Goal: Use online tool/utility: Utilize a website feature to perform a specific function

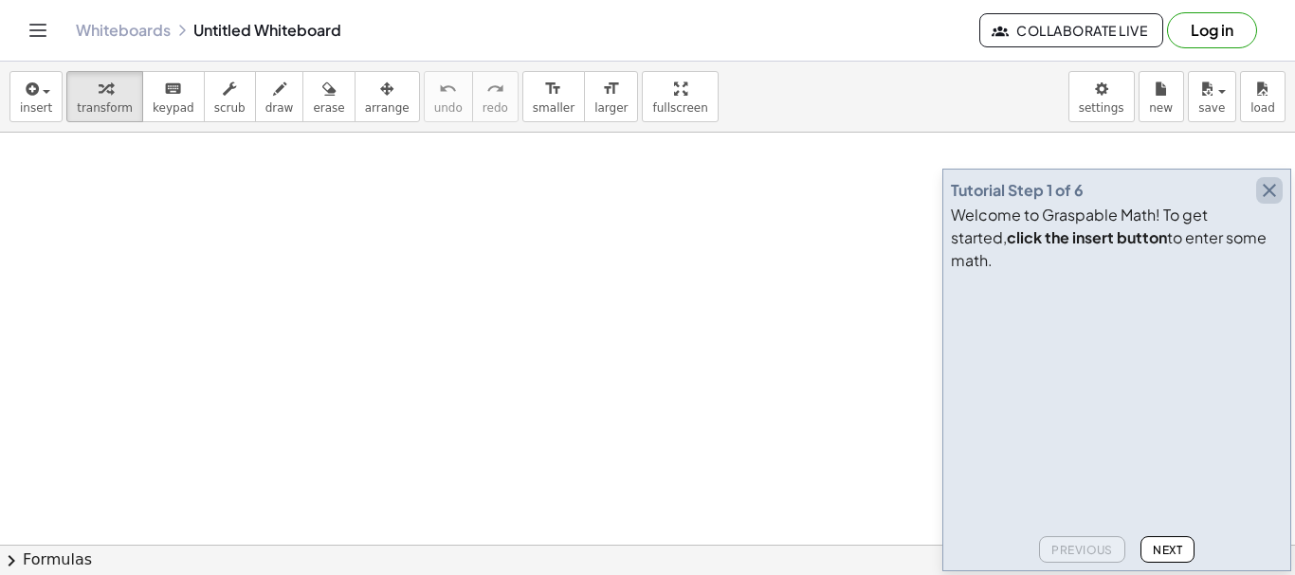
click at [1270, 202] on icon "button" at bounding box center [1269, 190] width 23 height 23
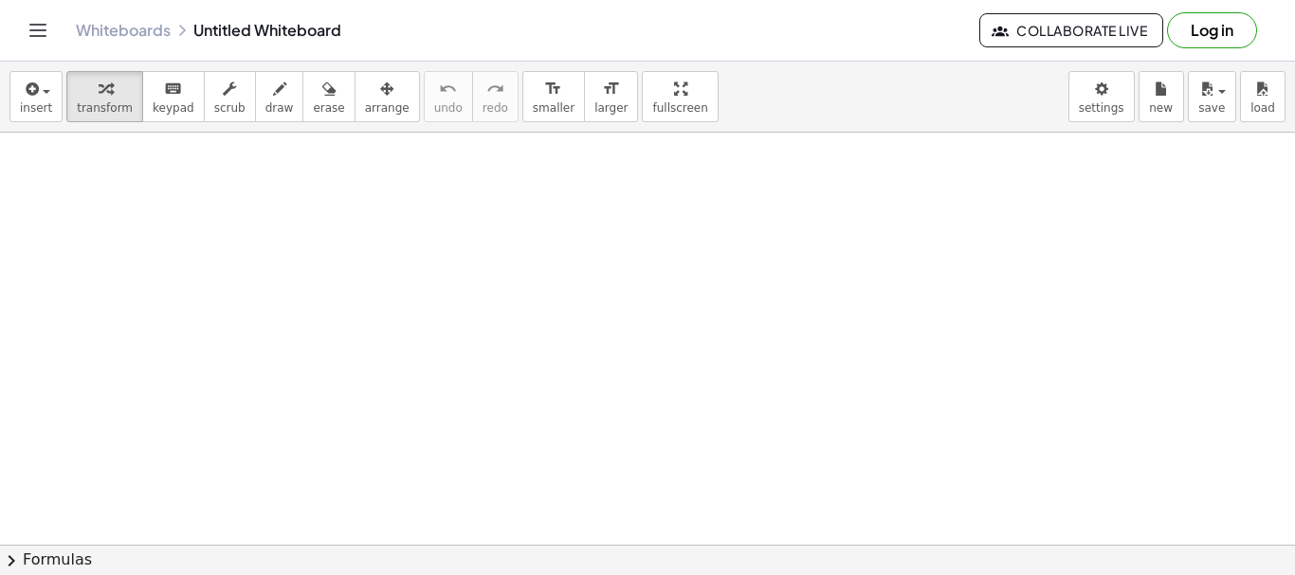
click at [375, 121] on button "arrange" at bounding box center [386, 96] width 65 height 51
click at [153, 82] on div "keyboard" at bounding box center [174, 88] width 42 height 23
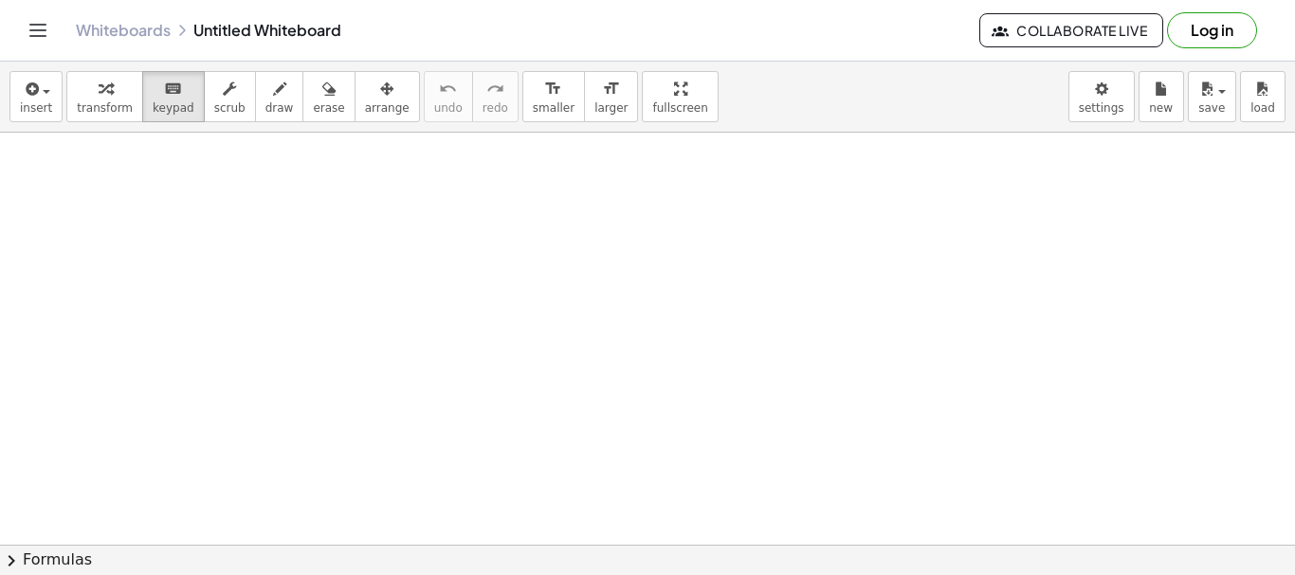
click at [273, 83] on icon "button" at bounding box center [279, 89] width 13 height 23
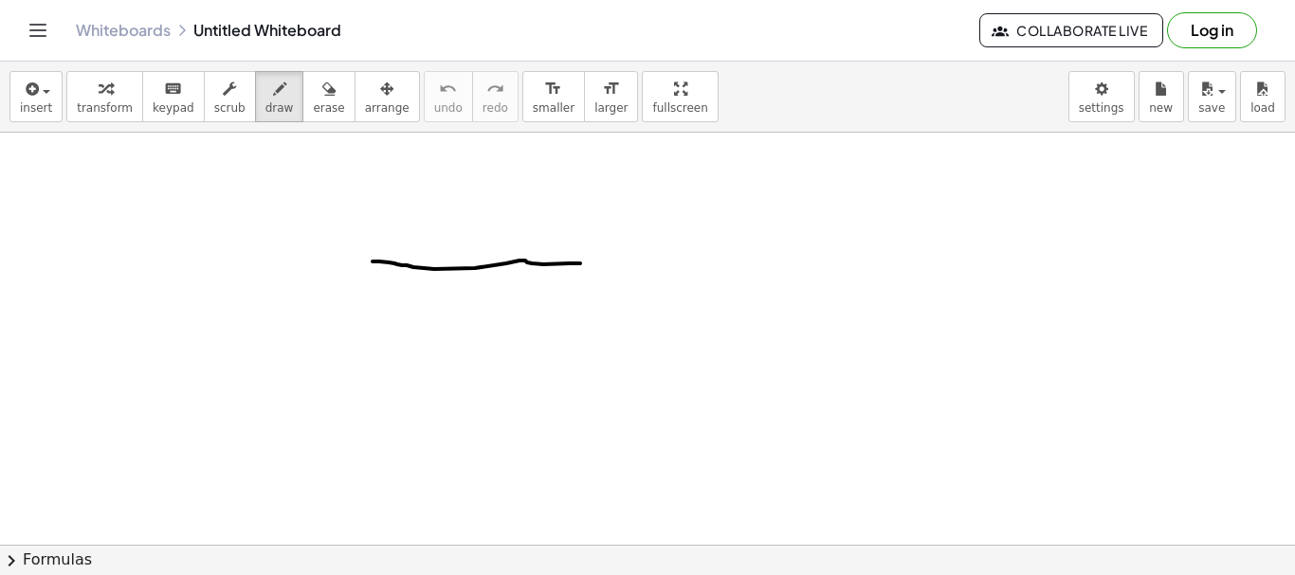
drag, startPoint x: 372, startPoint y: 262, endPoint x: 605, endPoint y: 263, distance: 232.2
click at [13, 559] on span "chevron_right" at bounding box center [11, 561] width 23 height 23
click at [0, 0] on div "Quadratic Formula + · a · x 2 + · b · x + c = 0 ⇔ x = · ( − b ± 2 √ ( + b 2 − ·…" at bounding box center [0, 0] width 0 height 0
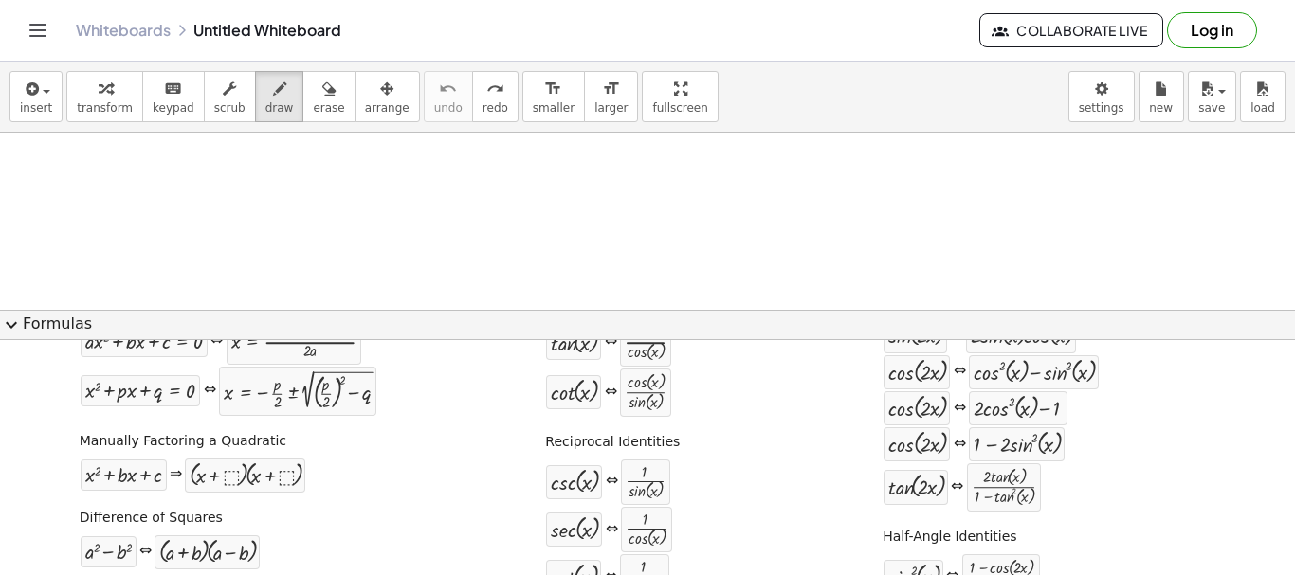
scroll to position [49, 0]
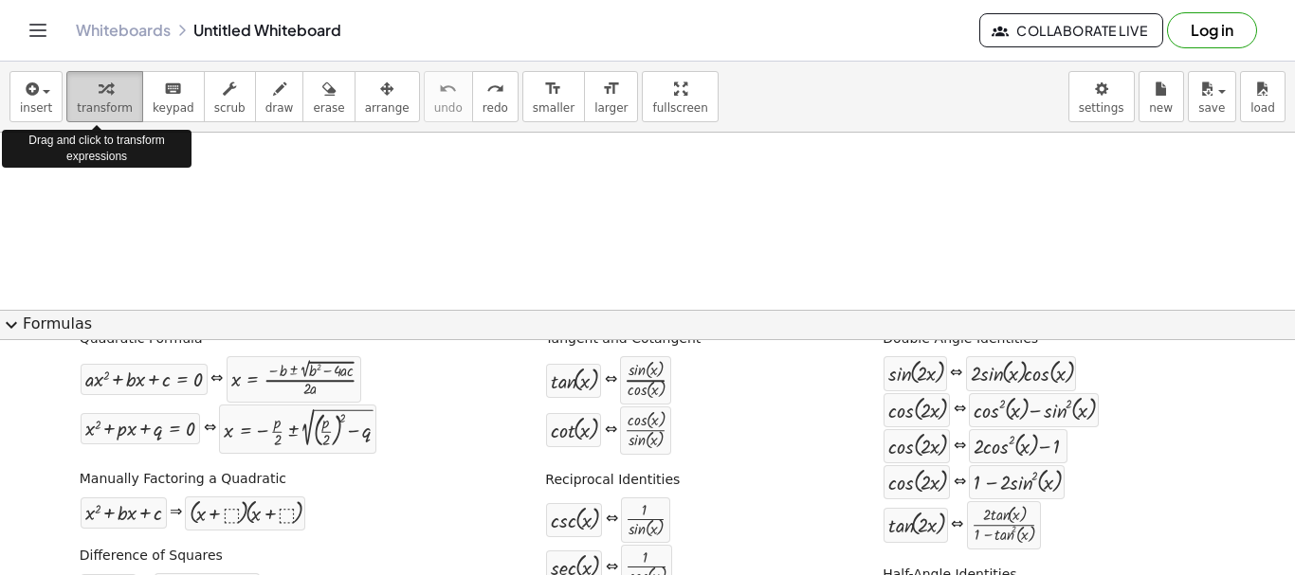
click at [82, 111] on span "transform" at bounding box center [105, 107] width 56 height 13
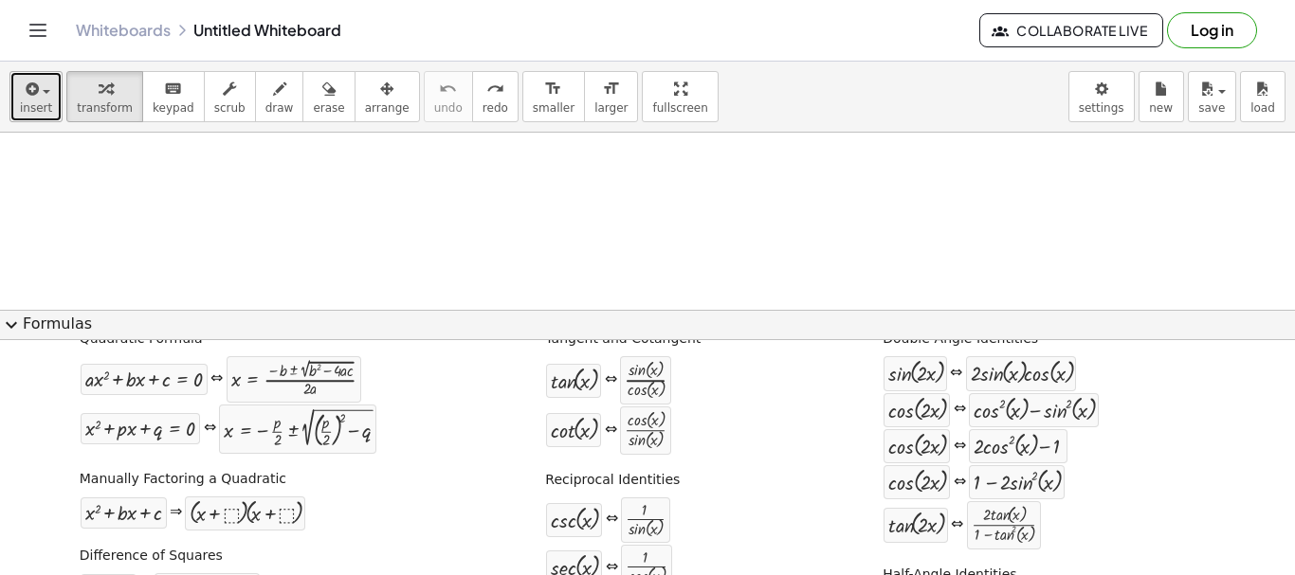
drag, startPoint x: 28, startPoint y: 96, endPoint x: 37, endPoint y: 103, distance: 11.4
click at [37, 103] on button "insert" at bounding box center [35, 96] width 53 height 51
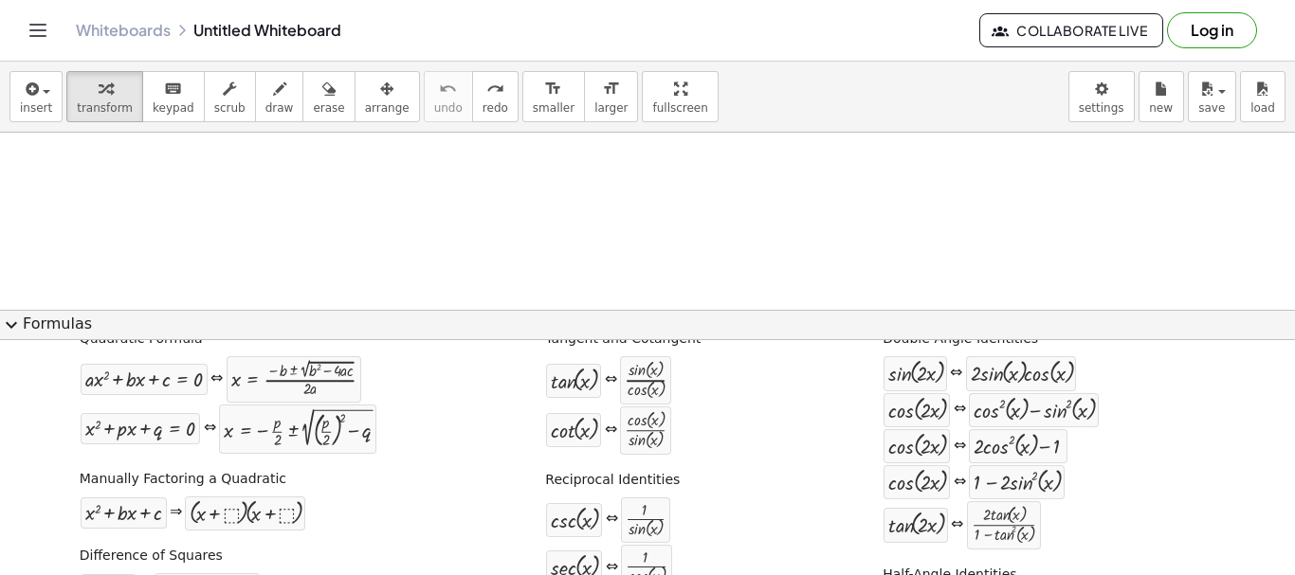
click at [30, 26] on icon "Toggle navigation" at bounding box center [38, 30] width 23 height 23
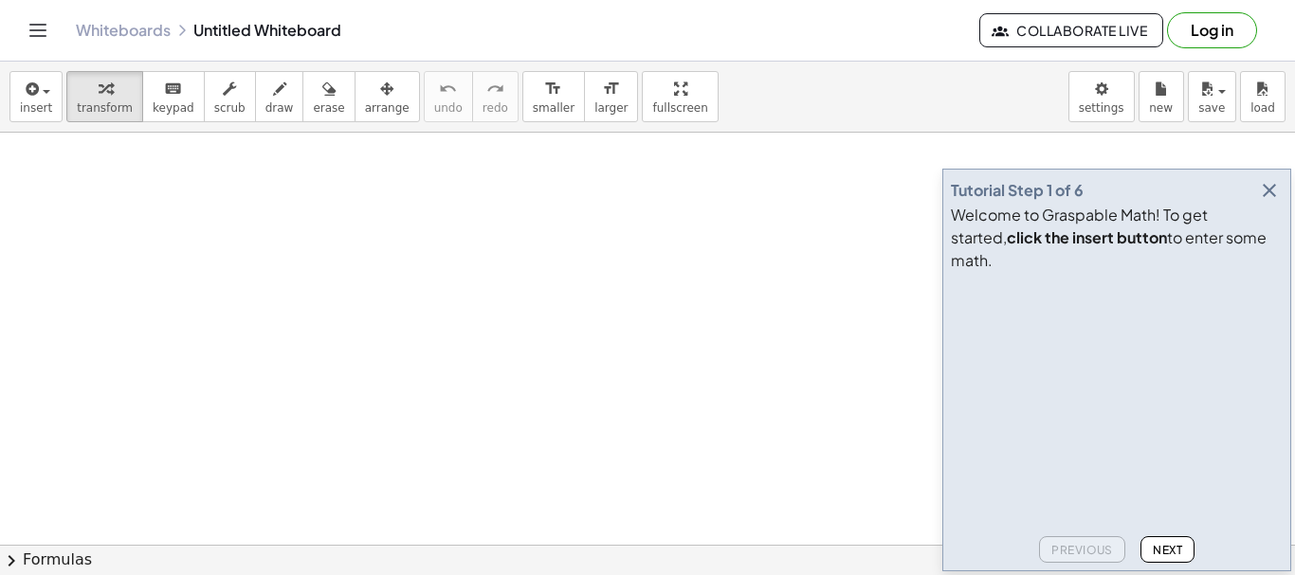
click at [1265, 202] on icon "button" at bounding box center [1269, 190] width 23 height 23
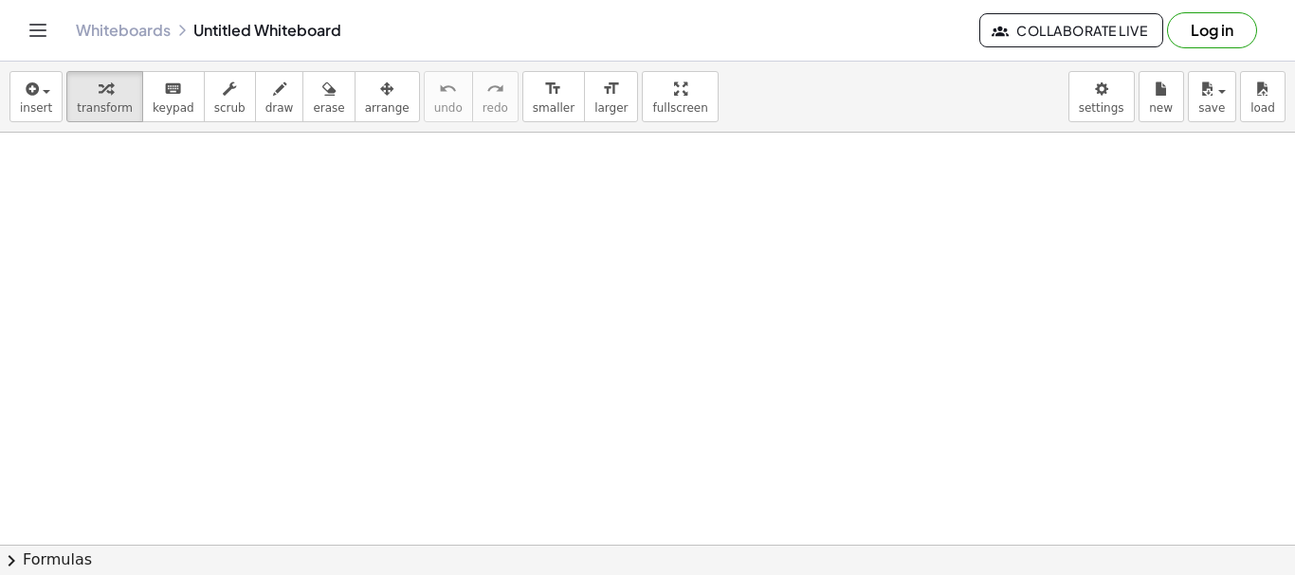
drag, startPoint x: 460, startPoint y: 275, endPoint x: 546, endPoint y: 331, distance: 102.8
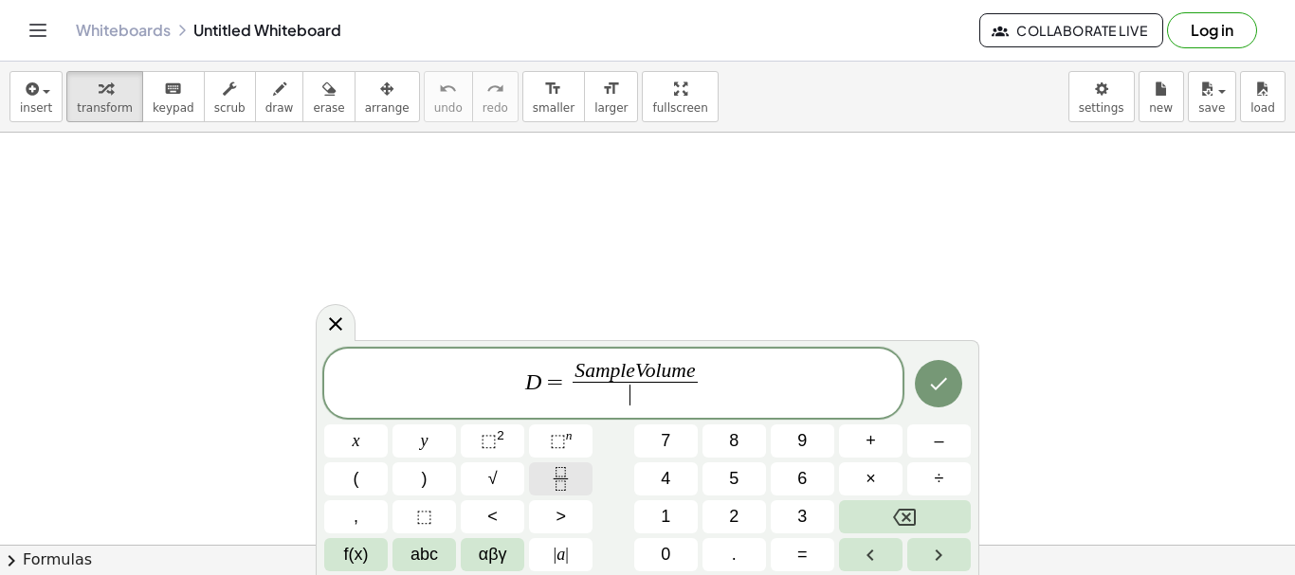
click at [561, 475] on icon "Fraction" at bounding box center [561, 479] width 24 height 24
click at [726, 388] on span "D = S a m p l e V o l u m e T o t a l V o l u m e ​ ​" at bounding box center [613, 385] width 578 height 50
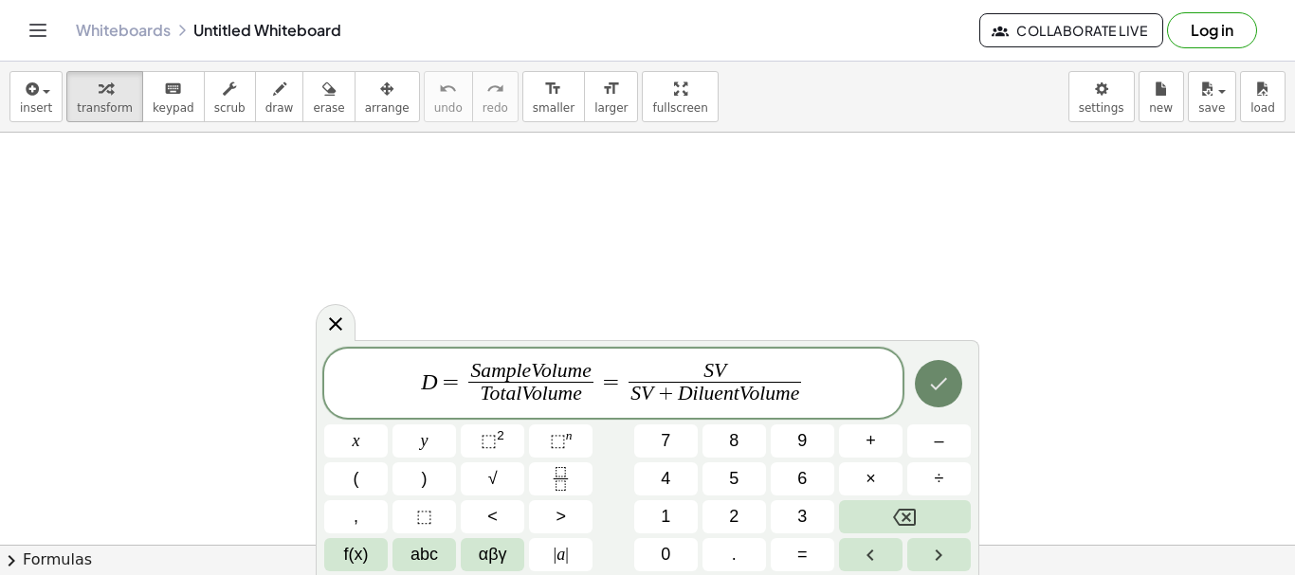
click at [954, 380] on button "Done" at bounding box center [938, 383] width 47 height 47
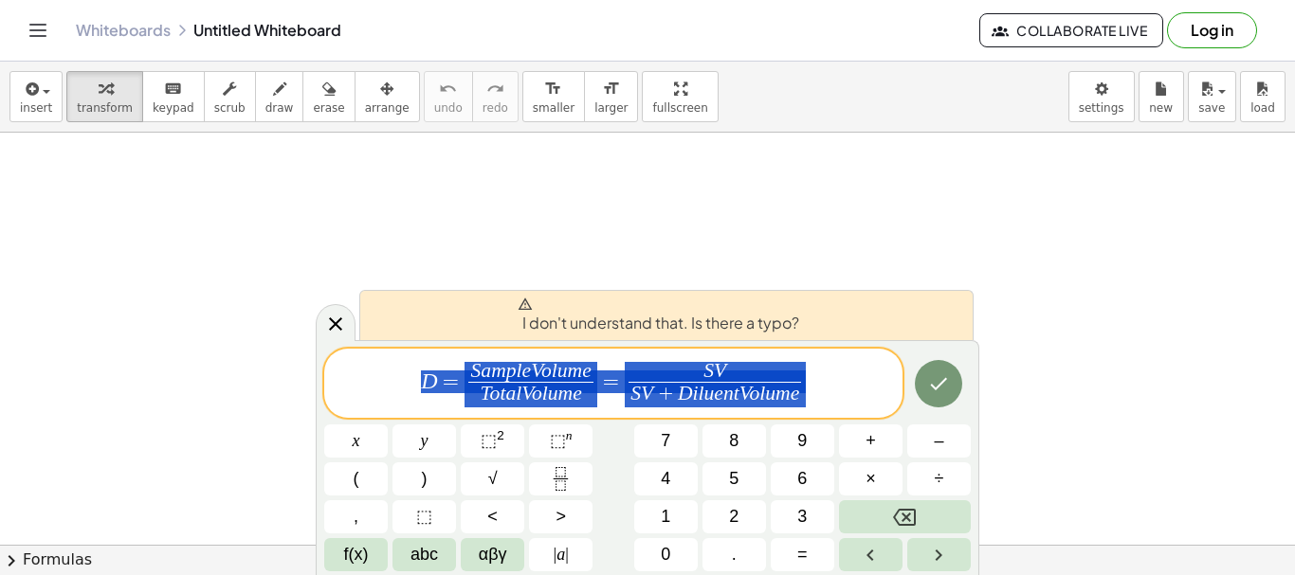
drag, startPoint x: 814, startPoint y: 389, endPoint x: 426, endPoint y: 337, distance: 391.9
click at [426, 340] on div "**********" at bounding box center [647, 458] width 663 height 236
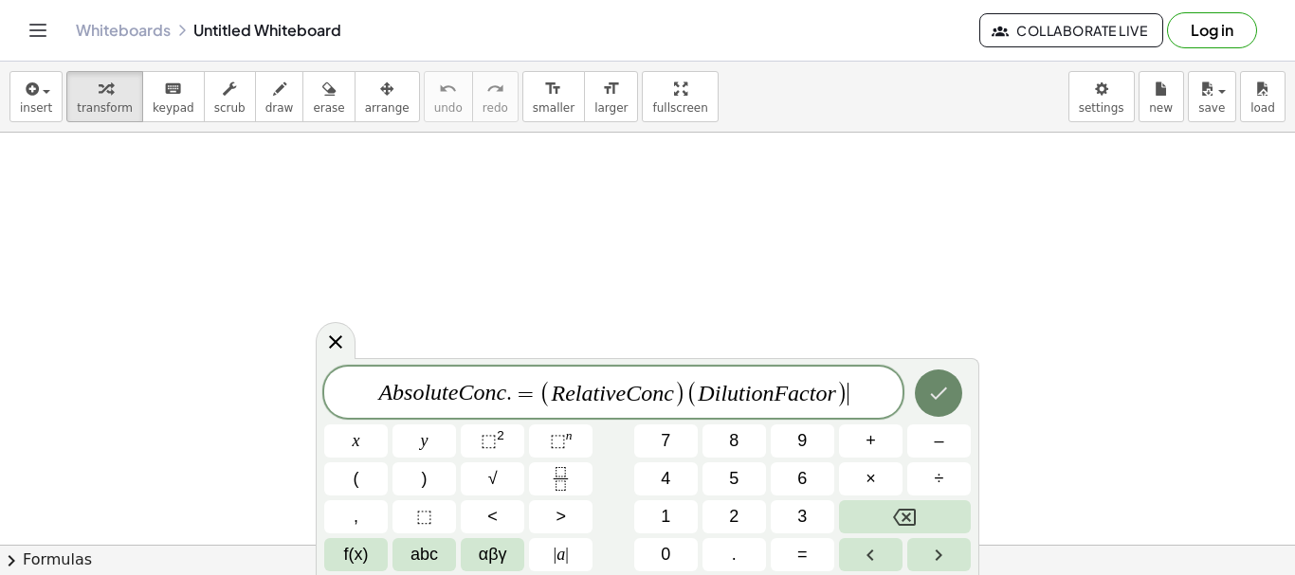
click at [926, 395] on button "Done" at bounding box center [938, 393] width 47 height 47
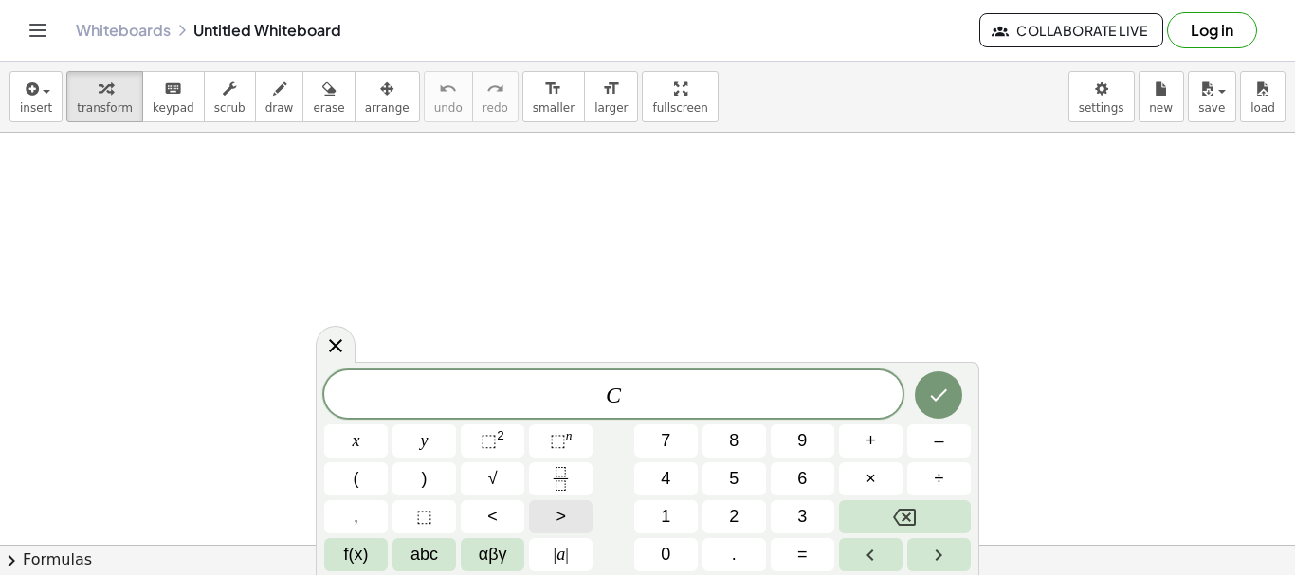
click at [554, 509] on button ">" at bounding box center [560, 516] width 63 height 33
click at [435, 518] on button "⬚" at bounding box center [423, 516] width 63 height 33
click at [680, 485] on button "4" at bounding box center [665, 479] width 63 height 33
click at [806, 385] on span "C ₁ V ₁ = C ₂ V ₂ ​" at bounding box center [613, 396] width 578 height 27
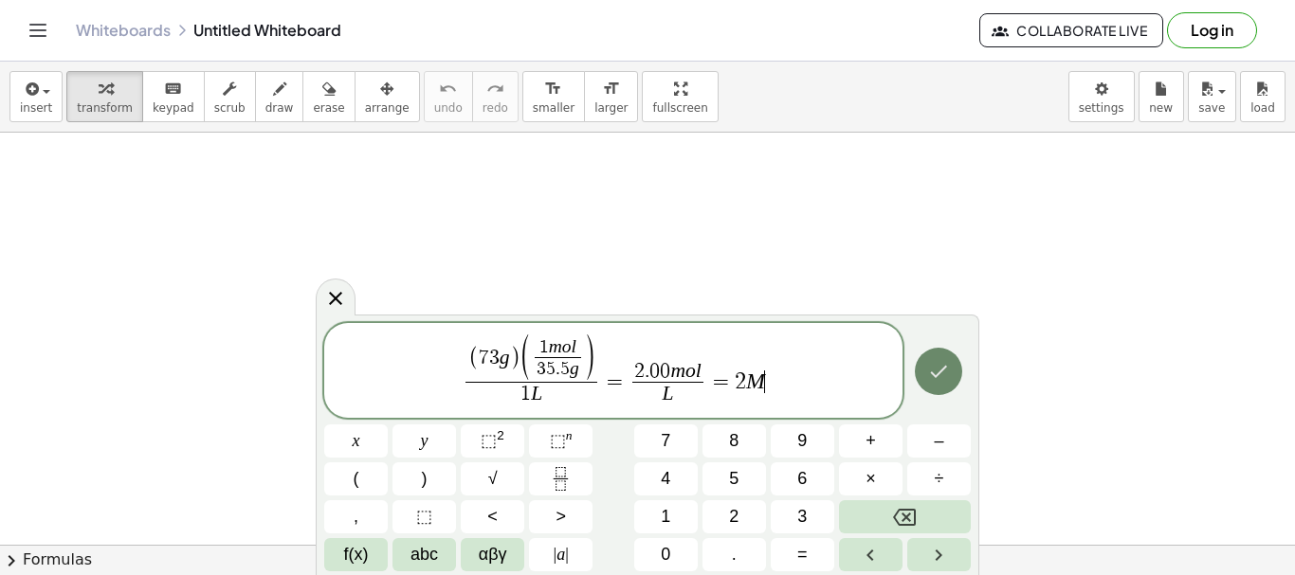
click at [921, 379] on button "Done" at bounding box center [938, 371] width 47 height 47
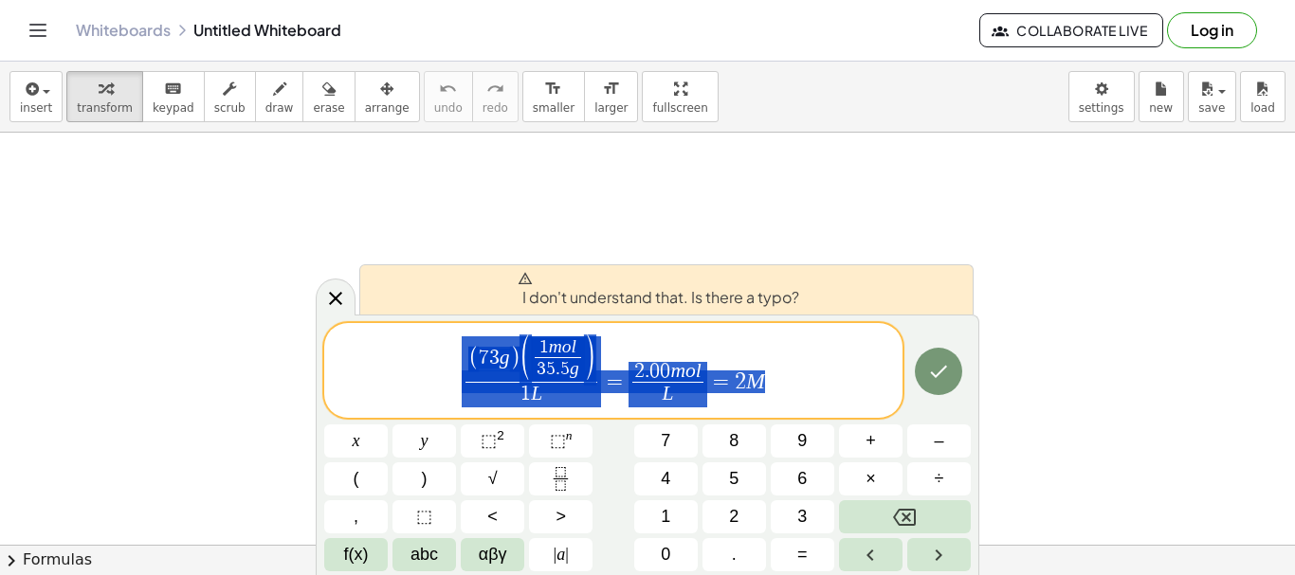
drag, startPoint x: 863, startPoint y: 391, endPoint x: 387, endPoint y: 319, distance: 482.1
click at [387, 319] on div "**********" at bounding box center [647, 445] width 663 height 261
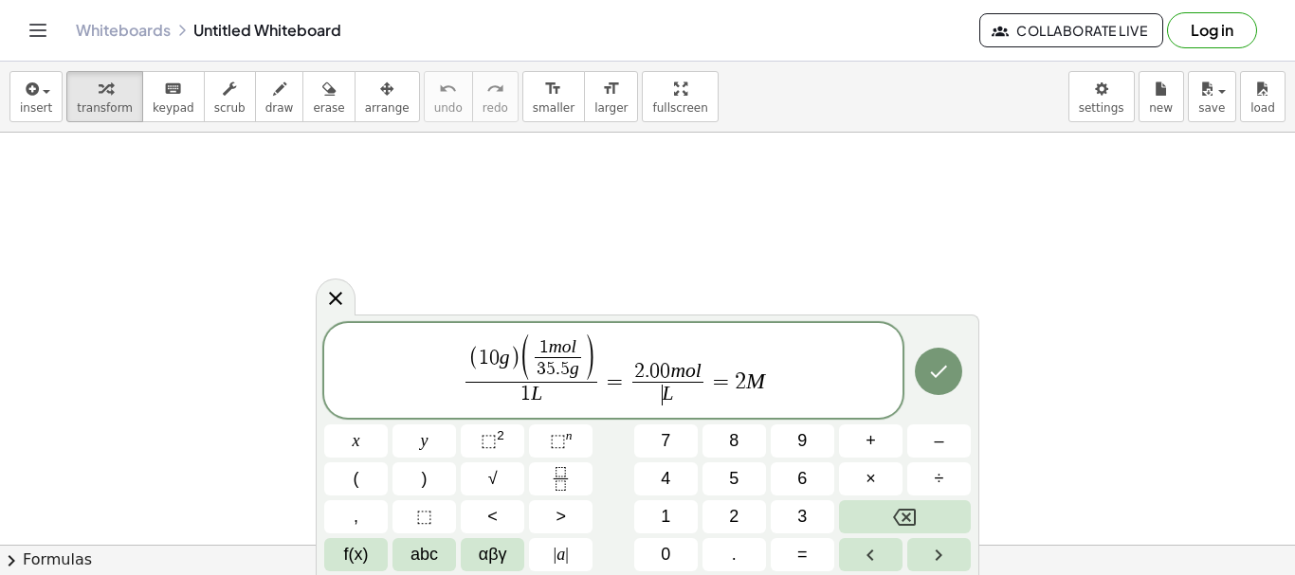
click at [649, 385] on span "​ L" at bounding box center [667, 395] width 71 height 26
click at [768, 396] on span "( 1 0 g ) ( 1 m o l 3 5 . 5 g ​ ) 1 L ​ = 2 . 0 0 m o l L ​ = 2 M ​" at bounding box center [613, 372] width 578 height 75
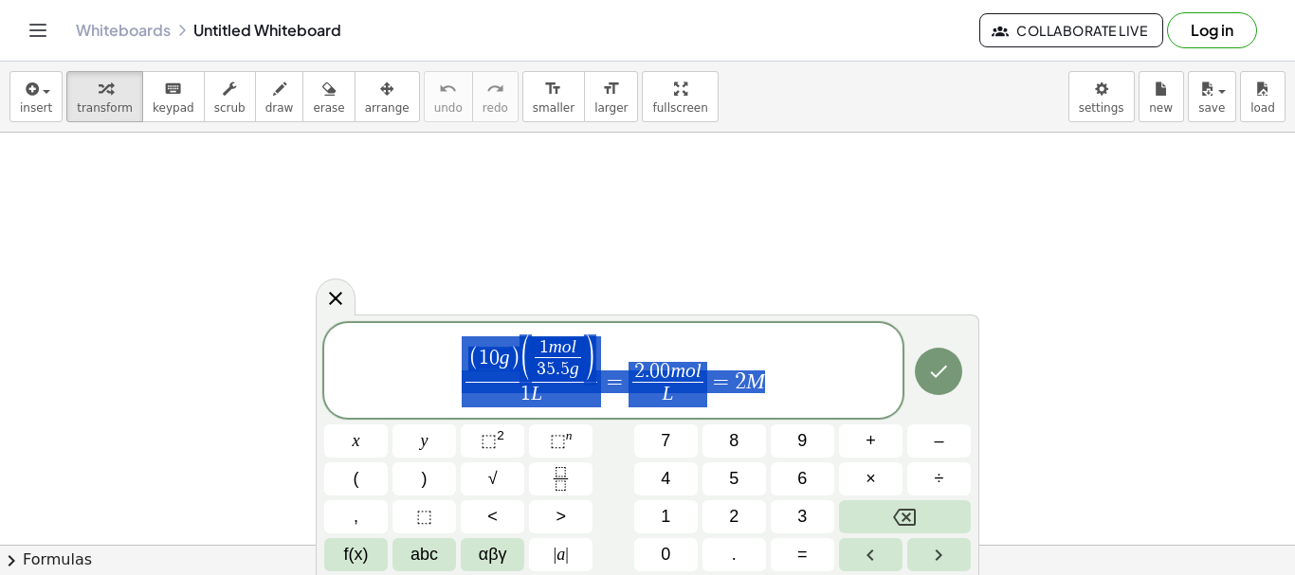
drag, startPoint x: 792, startPoint y: 400, endPoint x: 488, endPoint y: 374, distance: 305.3
click at [488, 374] on span "( 1 0 g ) ( 1 m o l 3 5 . 5 g ​ ) 1 L ​ = 2 . 0 0 m o l L ​ = 2 M" at bounding box center [613, 372] width 578 height 75
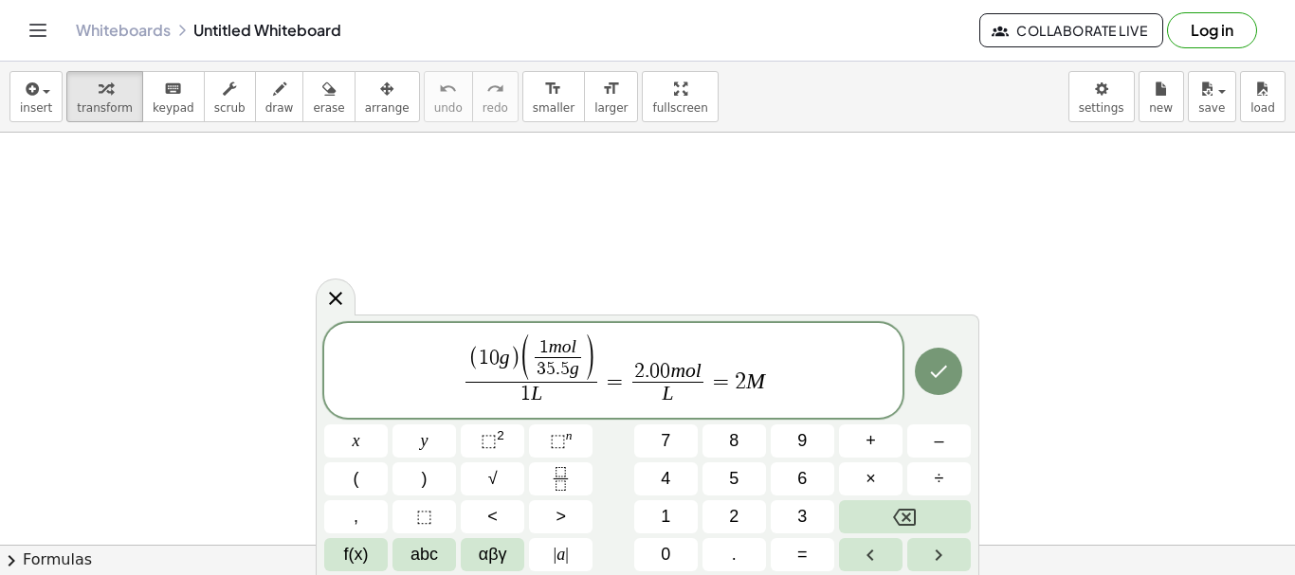
click at [506, 362] on var "g" at bounding box center [504, 357] width 10 height 23
click at [857, 385] on span "( 7 3 g ) ( 1 m o l 3 6 . ​ 5 g ​ ) 1 L ​ = 2 . 0 0 m o l L ​ = 2 M" at bounding box center [613, 372] width 578 height 75
click at [499, 357] on span "7 3 ​ g" at bounding box center [494, 359] width 31 height 21
click at [650, 369] on span "0" at bounding box center [652, 371] width 10 height 21
click at [787, 393] on span "( 1 0 g ) ( 1 m o l 4 0 g ​ ) 1 L ​ = 0 . 2 5 m o l L ​ = 2 M ​" at bounding box center [613, 372] width 578 height 75
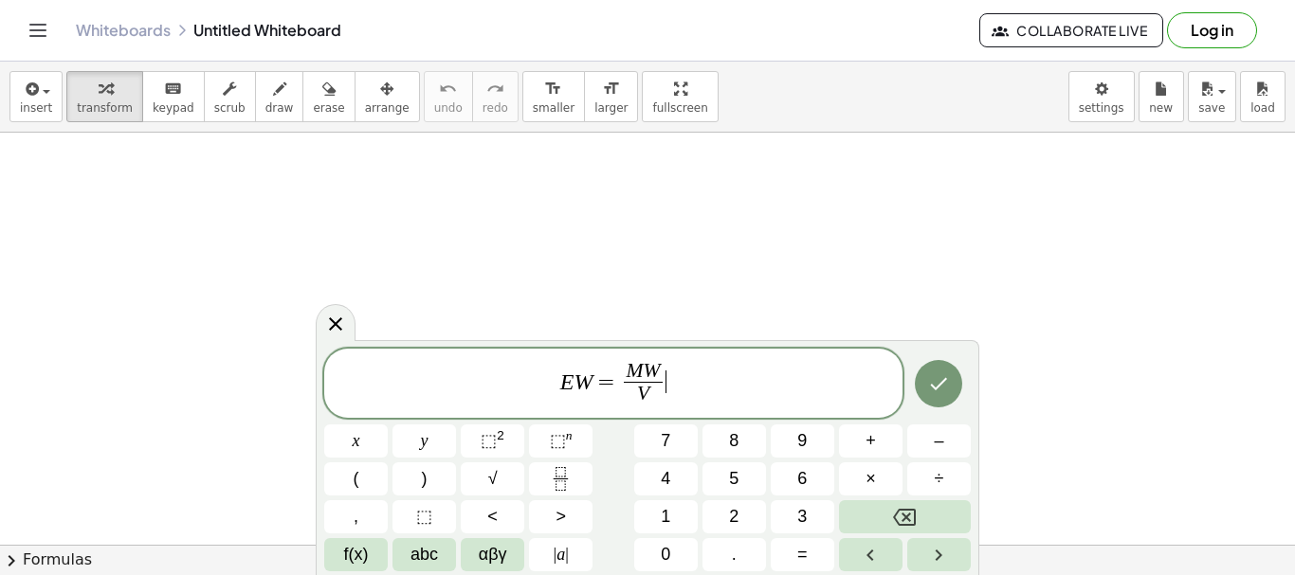
click at [790, 368] on span "E W = M W V ​ ​" at bounding box center [613, 385] width 578 height 50
click at [776, 384] on span "E W = M o l e c u l a r W e i g h t V a l e n c e ​ = 9 8 M W 2 ​ ​" at bounding box center [613, 385] width 578 height 50
click at [799, 388] on span "E W = M o l e c u l a r W e i g h t V a l e n c e ​ = 9 8 2 ​ ​" at bounding box center [613, 385] width 578 height 50
click at [794, 390] on span "N = G r a m P e r L i t e r E W ​ = 2 4 . 5 g H ₂ S O ₄ 4 9 ​ ​" at bounding box center [613, 385] width 578 height 50
drag, startPoint x: 725, startPoint y: 375, endPoint x: 669, endPoint y: 370, distance: 56.2
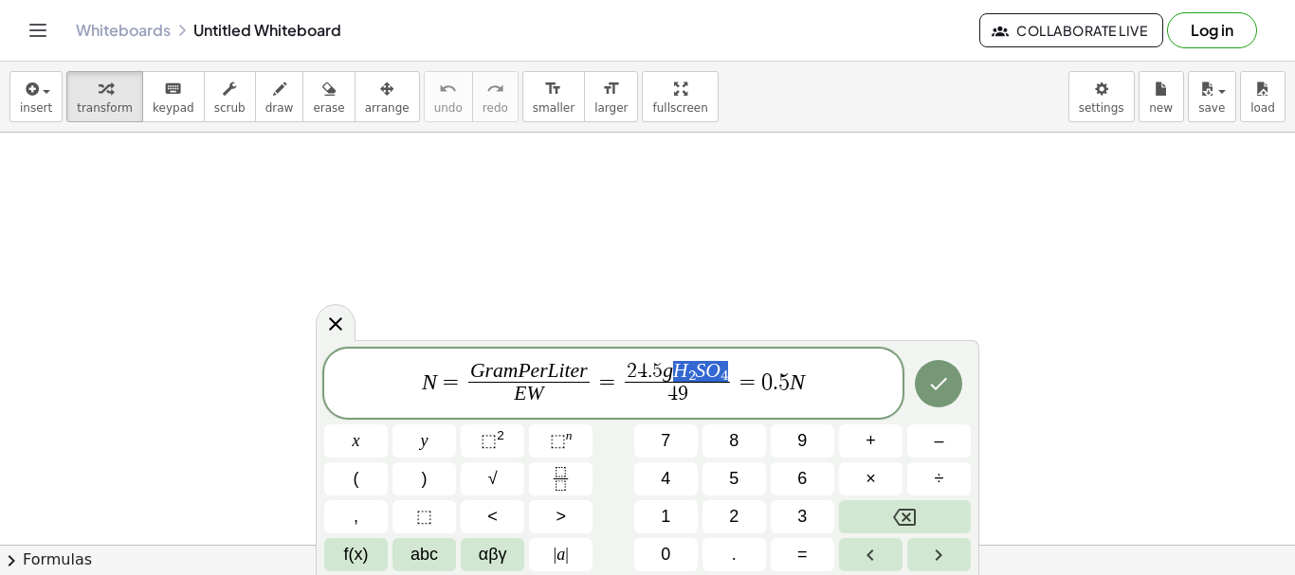
click at [859, 394] on span "N = G r a m P e r L i t e r E W ​ = 2 4 . 5 g H ₂ S O ₄ 4 9 ​ = 0 . 5 N" at bounding box center [613, 385] width 578 height 50
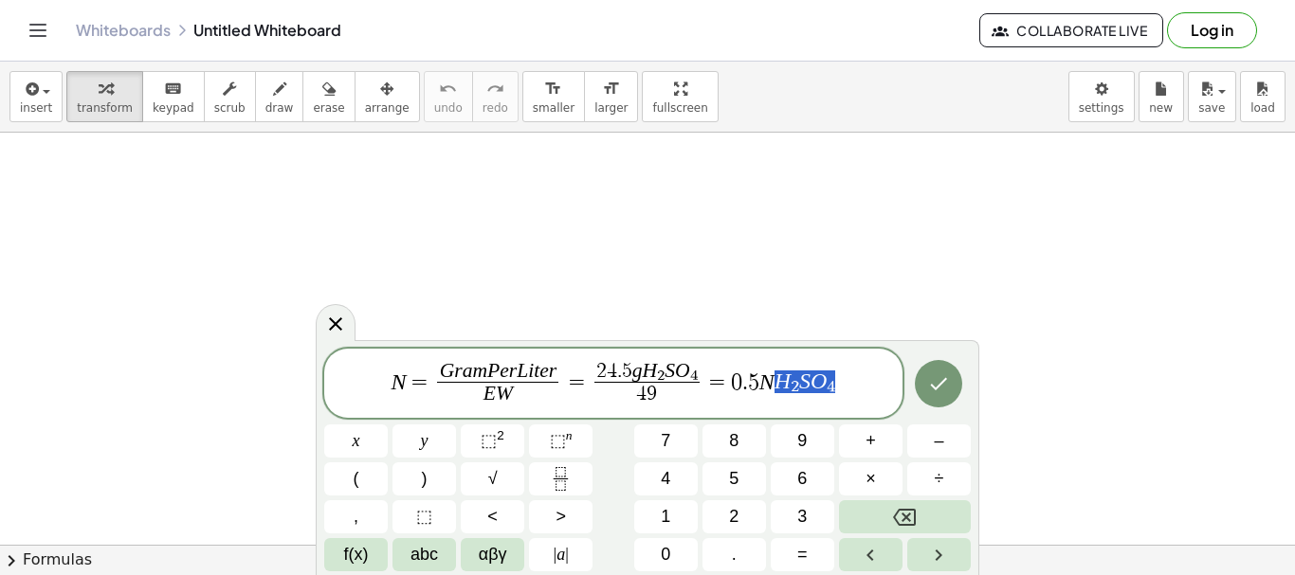
drag, startPoint x: 859, startPoint y: 394, endPoint x: 773, endPoint y: 374, distance: 87.6
click at [773, 374] on span "N = G r a m P e r L i t e r E W ​ = 2 4 . 5 g H ₂ S O ₄ 4 9 ​ = 0 . 5 N H ₂ S O…" at bounding box center [613, 385] width 578 height 50
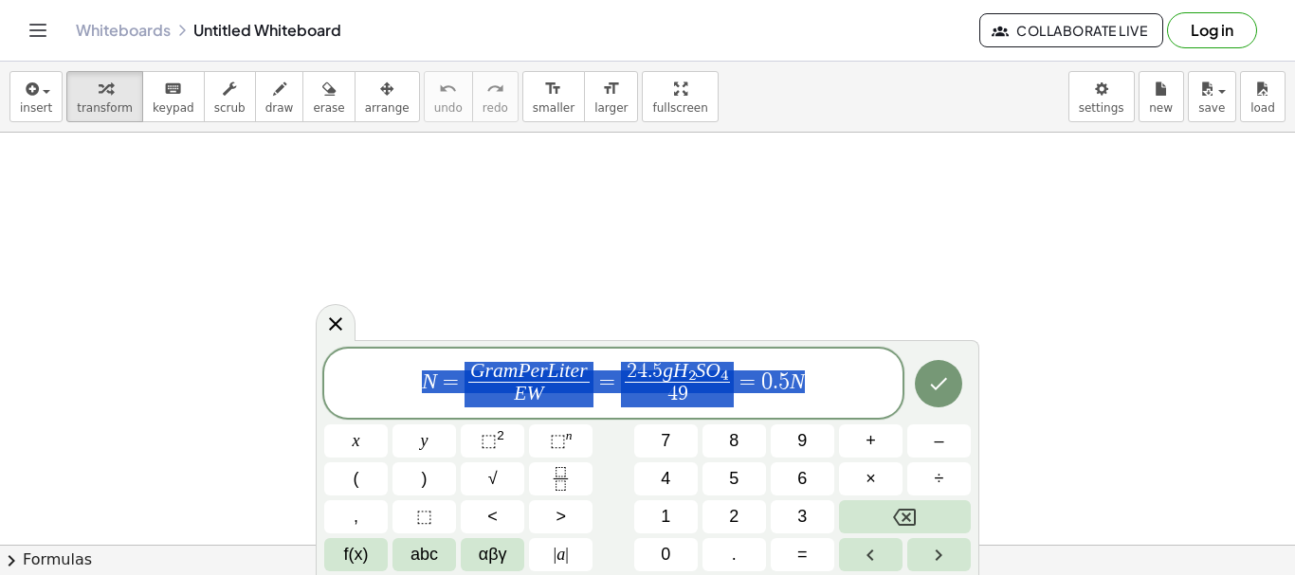
click at [880, 406] on span "N = G r a m P e r L i t e r E W ​ = 2 4 . 5 g H ₂ S O ₄ 4 9 ​ = 0 . 5 N" at bounding box center [613, 385] width 578 height 50
drag, startPoint x: 807, startPoint y: 372, endPoint x: 387, endPoint y: 295, distance: 426.8
click at [387, 295] on body "Graspable Math Activities Get Started Activity Bank Assigned Work Classes White…" at bounding box center [647, 287] width 1295 height 575
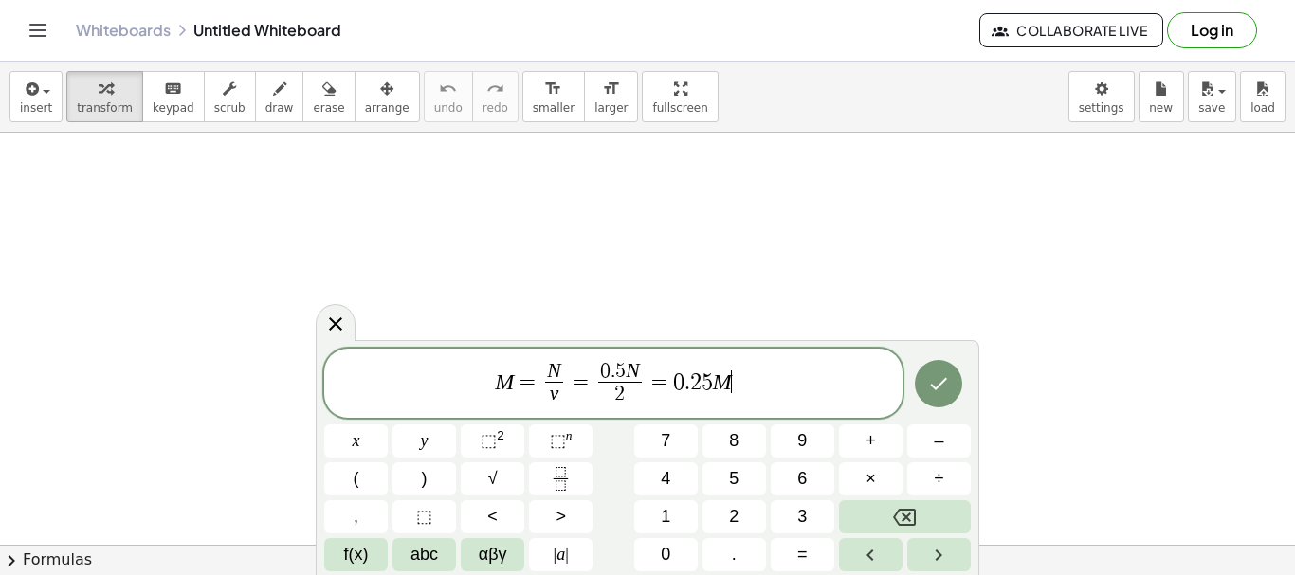
click at [814, 347] on div "M = N v ​ = 0 . 5 N 2 ​ = 0 . 2 5 M ​ x y ⬚ 2 ⬚ n 7 8 9 + – ( ) √ 4 5 6 × ÷ , ⬚…" at bounding box center [647, 458] width 663 height 236
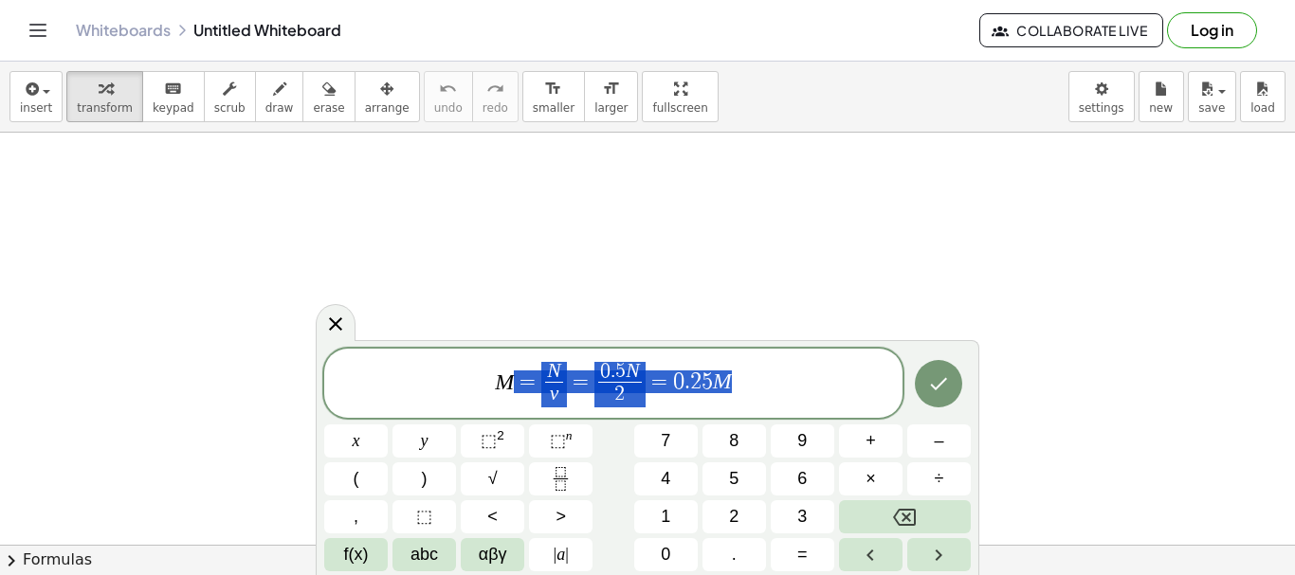
drag, startPoint x: 780, startPoint y: 375, endPoint x: 347, endPoint y: 393, distance: 433.5
click at [347, 393] on span "M = N v ​ = 0 . 5 N 2 ​ = 0 . 2 5 M" at bounding box center [613, 385] width 578 height 50
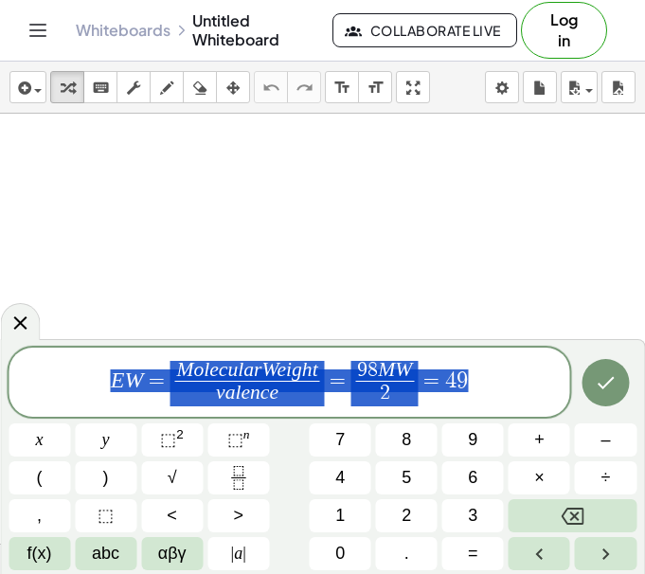
drag, startPoint x: 468, startPoint y: 360, endPoint x: 100, endPoint y: 366, distance: 368.7
click at [100, 366] on span "E W = M o l e c u l a r W e i g h t v a l e n c e ​ = 9 8 M W 2 ​ = 4 9" at bounding box center [290, 384] width 562 height 50
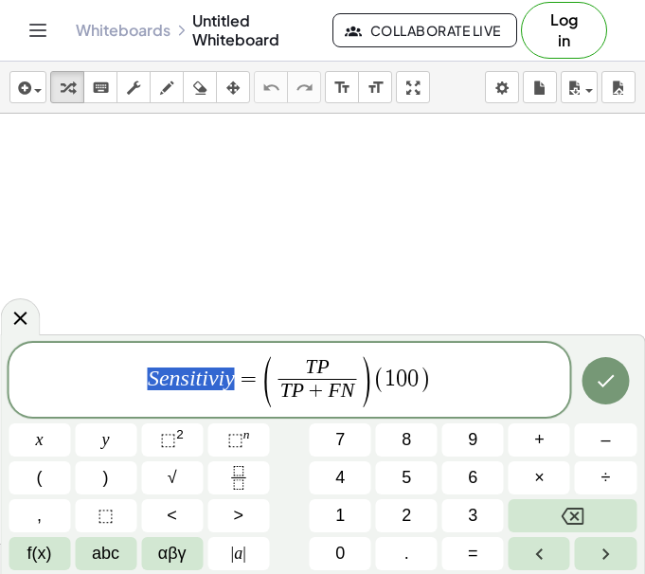
drag, startPoint x: 237, startPoint y: 374, endPoint x: 101, endPoint y: 391, distance: 136.6
click at [101, 391] on span "S e n s i t i v i y = ( T P T P + F N ​ ) ( 1 0 0 )" at bounding box center [290, 381] width 562 height 54
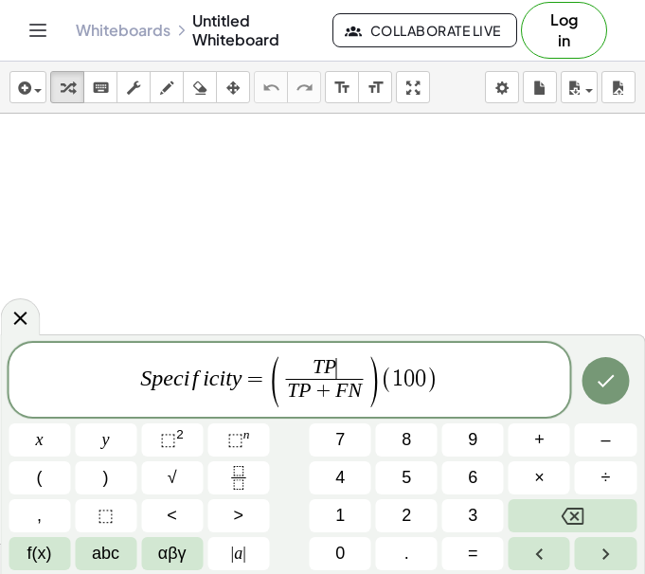
click at [333, 371] on var "P" at bounding box center [330, 366] width 12 height 23
click at [477, 374] on span "S p e c i f i c i t y = ( T N T N + F P ​ ​ ) ( 1 0 0 )" at bounding box center [290, 381] width 562 height 54
drag, startPoint x: 235, startPoint y: 373, endPoint x: 111, endPoint y: 374, distance: 124.2
click at [111, 374] on span "S p e c i f i c i t y = ( T N T N + F P ​ ) ( 1 0 0 )" at bounding box center [290, 381] width 562 height 54
click at [350, 372] on span "T N" at bounding box center [320, 368] width 79 height 21
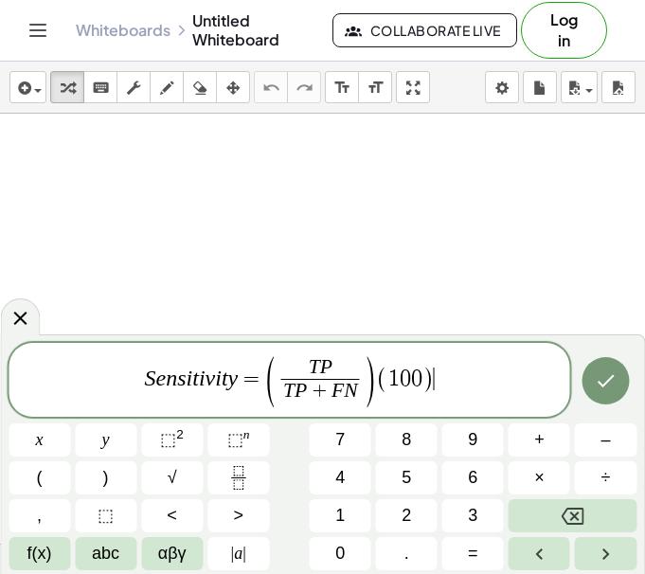
click at [531, 390] on span "S e n s i t i v i t y = ( T P T P + F N ​ ) ( 1 0 0 ) ​" at bounding box center [290, 381] width 562 height 54
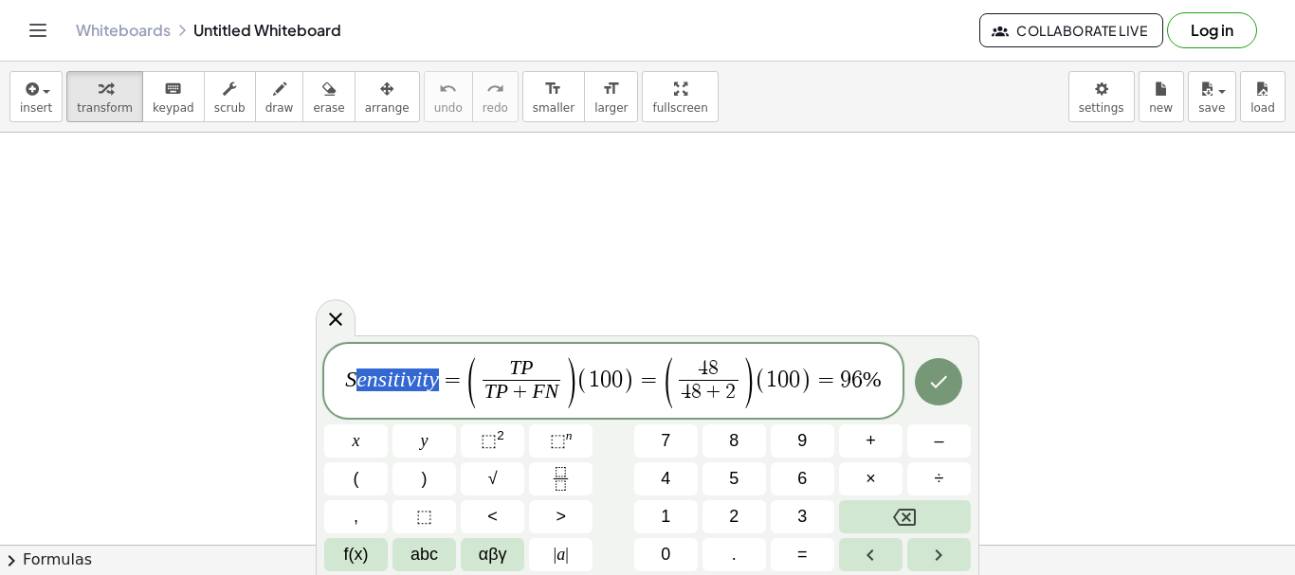
drag, startPoint x: 440, startPoint y: 387, endPoint x: 352, endPoint y: 391, distance: 88.3
click at [352, 391] on span "S e n s i t i v i t y = ( T P T P + F N ​ ) ( 1 0 0 ) = ( 4 8 4 8 + 2 ​ ) ( 1 0…" at bounding box center [613, 382] width 578 height 54
click at [545, 376] on span "T P ​" at bounding box center [525, 369] width 79 height 21
click at [736, 366] on span "4 8" at bounding box center [712, 369] width 60 height 21
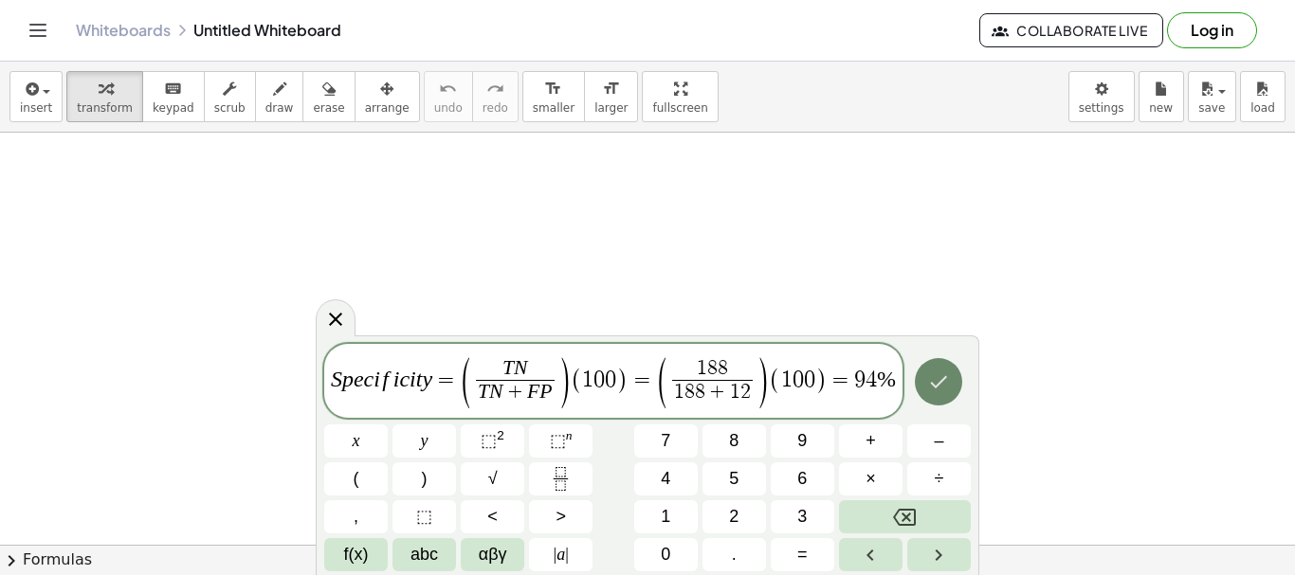
click at [949, 380] on icon "Done" at bounding box center [938, 382] width 23 height 23
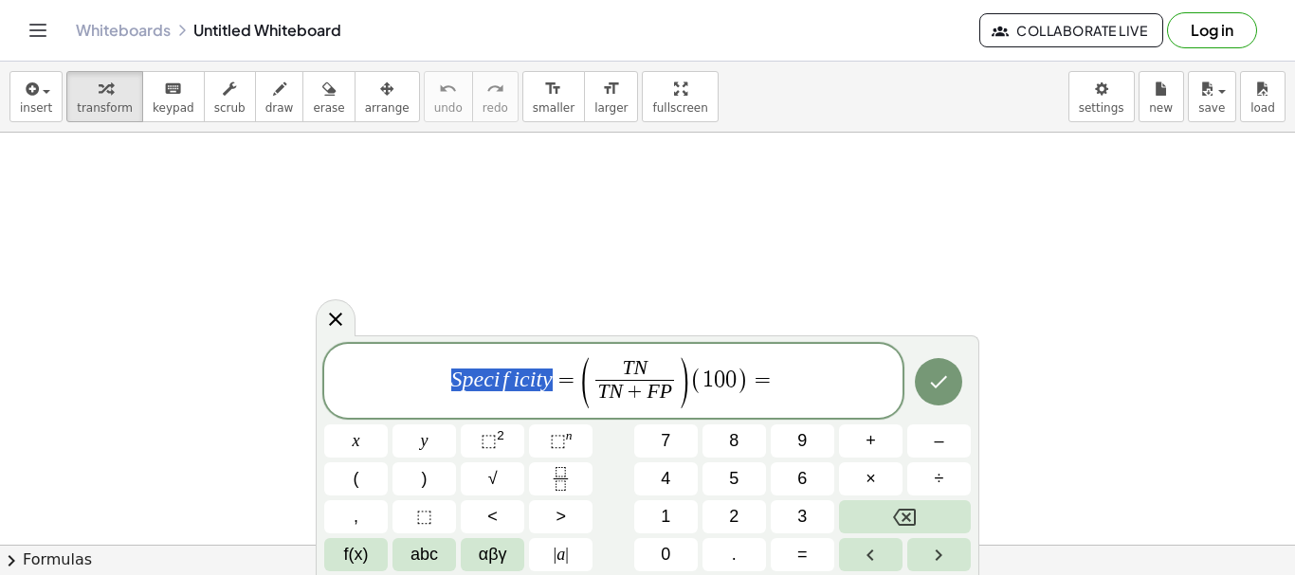
drag, startPoint x: 564, startPoint y: 382, endPoint x: 433, endPoint y: 384, distance: 130.8
click at [433, 384] on span "S p e c i f i c i t y = ( T N T N + F P ​ ) ( 1 0 0 ) =" at bounding box center [613, 382] width 578 height 54
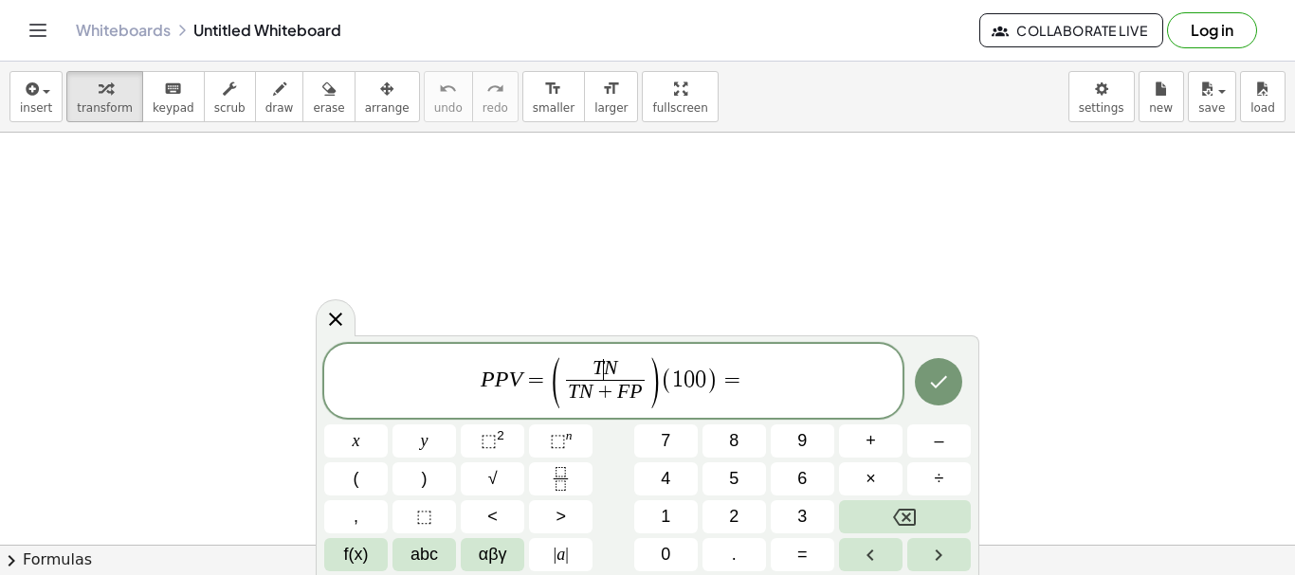
click at [608, 365] on var "N" at bounding box center [610, 367] width 13 height 23
click at [806, 393] on span "P P V = ( T P T P + F P ​ ) ( 1 0 0 ) ​" at bounding box center [613, 382] width 578 height 54
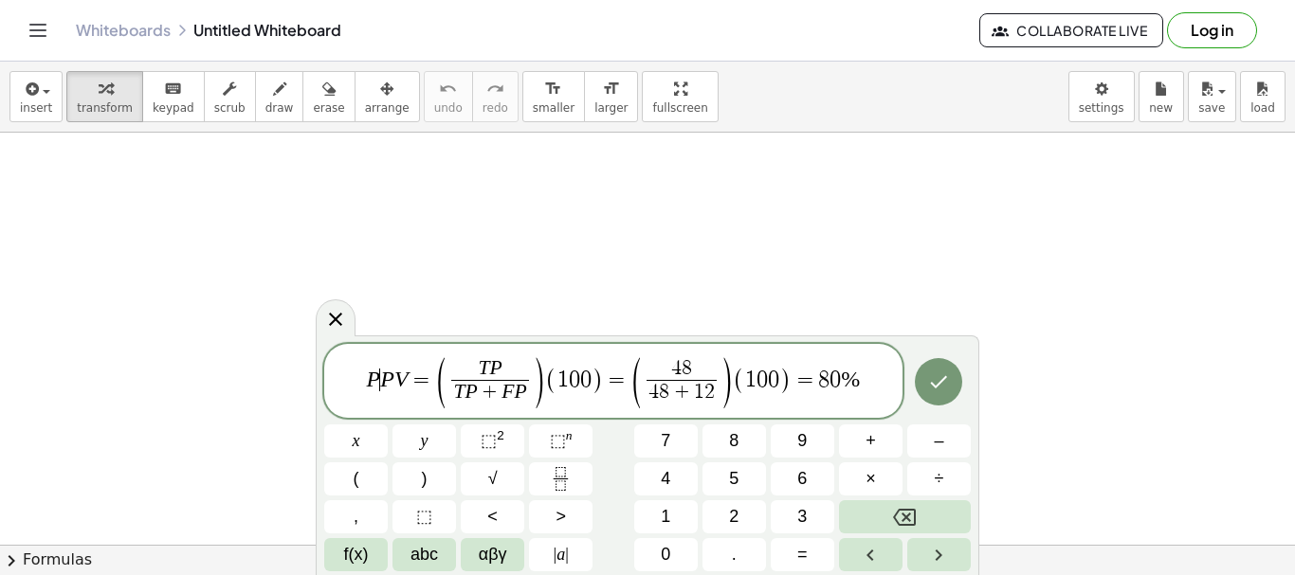
click at [374, 383] on var "P" at bounding box center [374, 379] width 14 height 25
click at [535, 371] on span ")" at bounding box center [540, 383] width 14 height 56
click at [719, 396] on span "4 8 4 8 + 1 2 ​ ​" at bounding box center [683, 382] width 79 height 46
click at [897, 395] on span "N P V = ( T N T N + F N ​ ) ( 1 0 0 ) = ( 1 8 8 1 8 8 + 2 ​ ) ( 1 0 0 ) = 8 0 %…" at bounding box center [613, 382] width 578 height 54
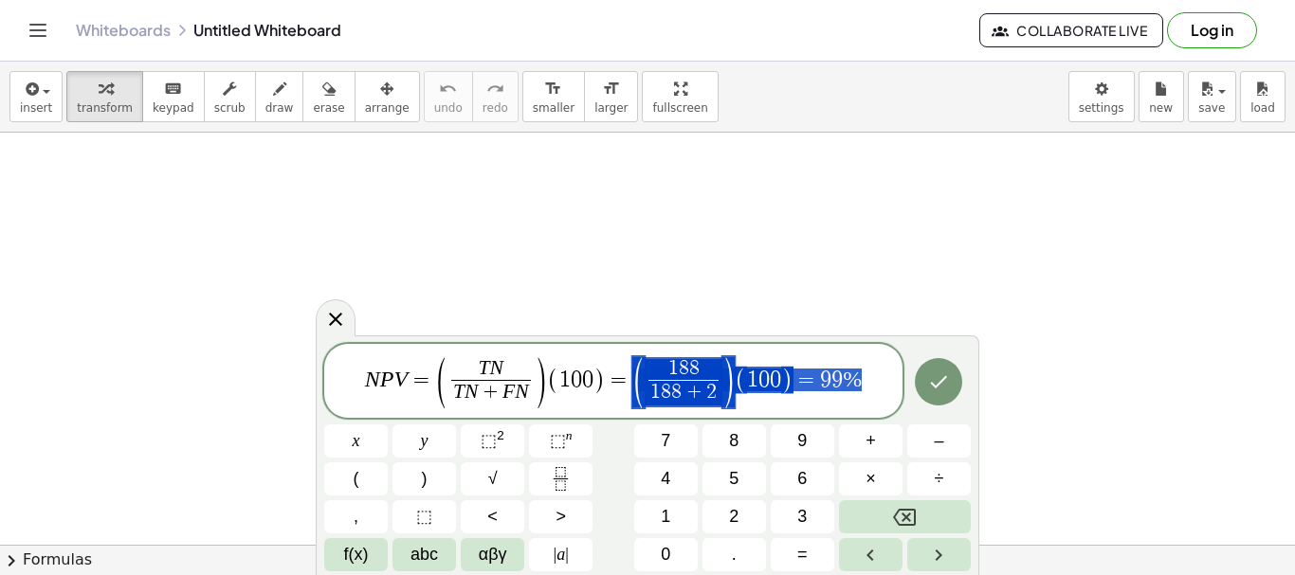
drag, startPoint x: 882, startPoint y: 380, endPoint x: 646, endPoint y: 375, distance: 236.0
click at [646, 375] on span "N P V = ( T N T N + F N ​ ) ( 1 0 0 ) = ( 1 8 8 1 8 8 + 2 ​ ) ( 1 0 0 ) = 9 9 %" at bounding box center [613, 382] width 578 height 54
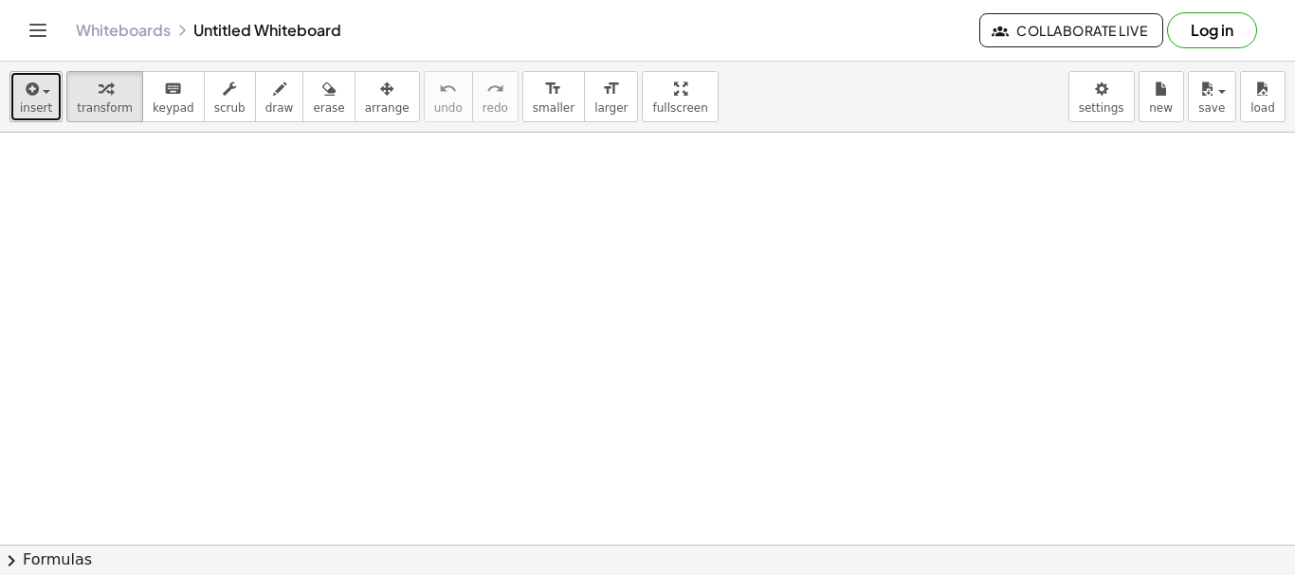
click at [49, 82] on button "insert" at bounding box center [35, 96] width 53 height 51
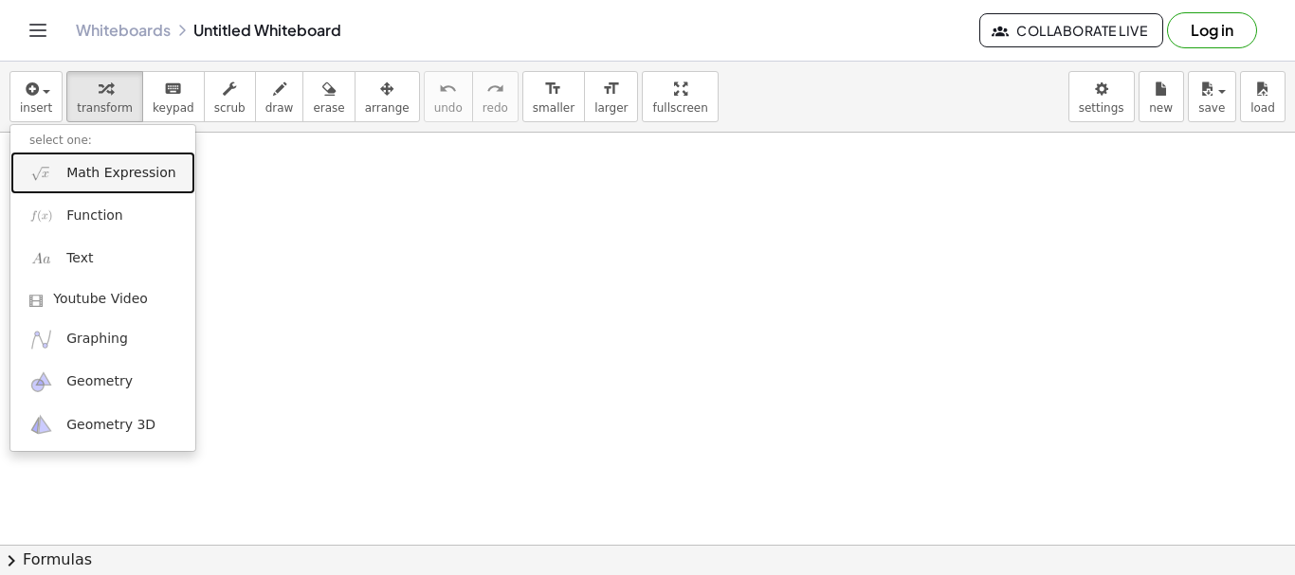
click at [91, 190] on link "Math Expression" at bounding box center [102, 173] width 185 height 43
